Goal: Information Seeking & Learning: Learn about a topic

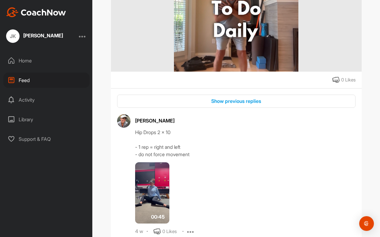
scroll to position [2293, 0]
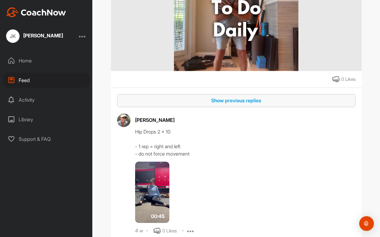
click at [222, 100] on div "Show previous replies" at bounding box center [236, 100] width 229 height 7
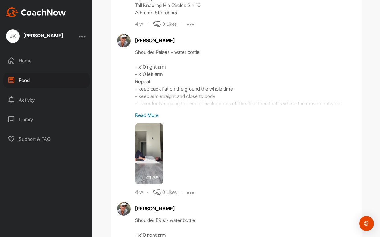
scroll to position [2458, 0]
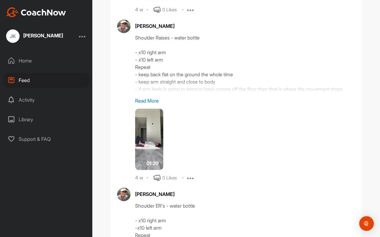
click at [152, 103] on p "Read More" at bounding box center [245, 100] width 221 height 7
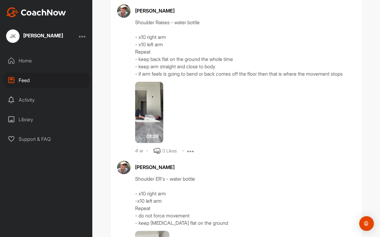
scroll to position [2473, 0]
